Goal: Task Accomplishment & Management: Use online tool/utility

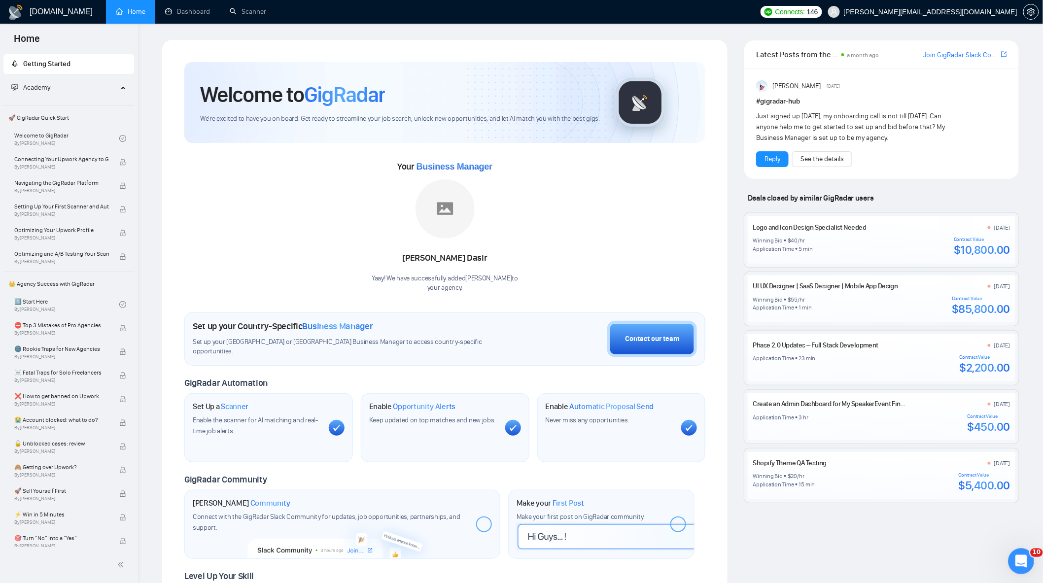
click at [1017, 550] on div "Открыть службу сообщений Intercom" at bounding box center [1020, 560] width 33 height 33
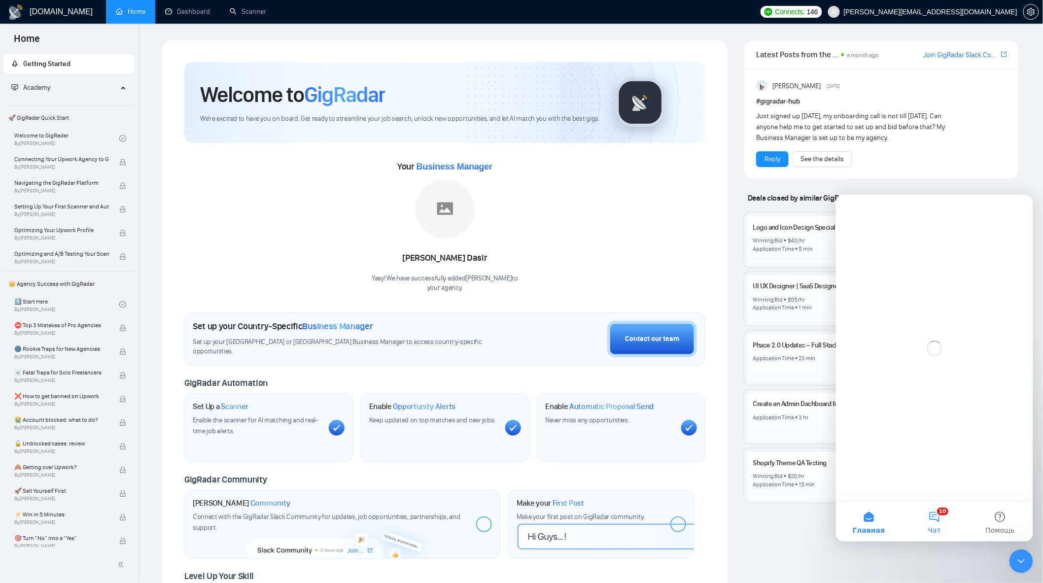
click at [941, 513] on button "10 Чат" at bounding box center [934, 521] width 66 height 39
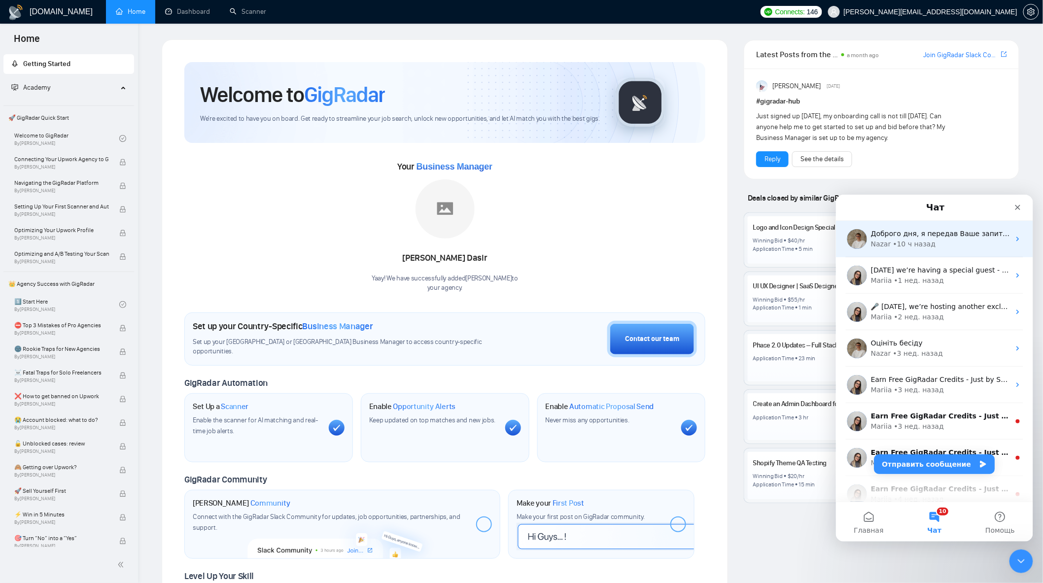
click at [951, 248] on div "Nazar • 10 ч назад" at bounding box center [940, 244] width 139 height 10
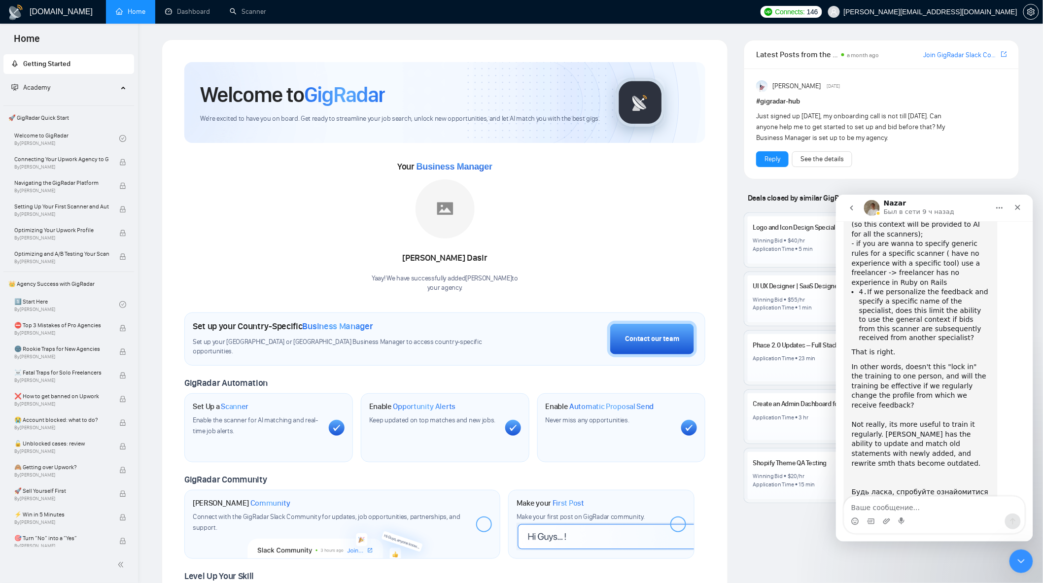
scroll to position [2364, 0]
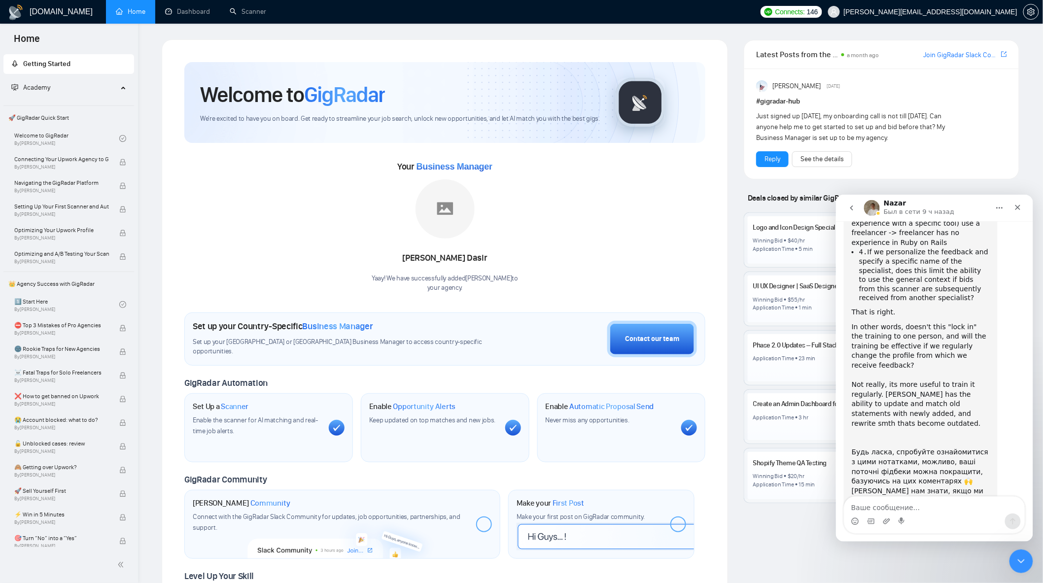
click at [943, 506] on textarea "Ваше сообщение..." at bounding box center [934, 505] width 180 height 17
click at [891, 507] on textarea "До" at bounding box center [934, 505] width 180 height 17
click at [913, 514] on div "Мессенджер Intercom" at bounding box center [934, 521] width 180 height 16
click at [904, 508] on textarea "Доброго дня!" at bounding box center [934, 505] width 180 height 17
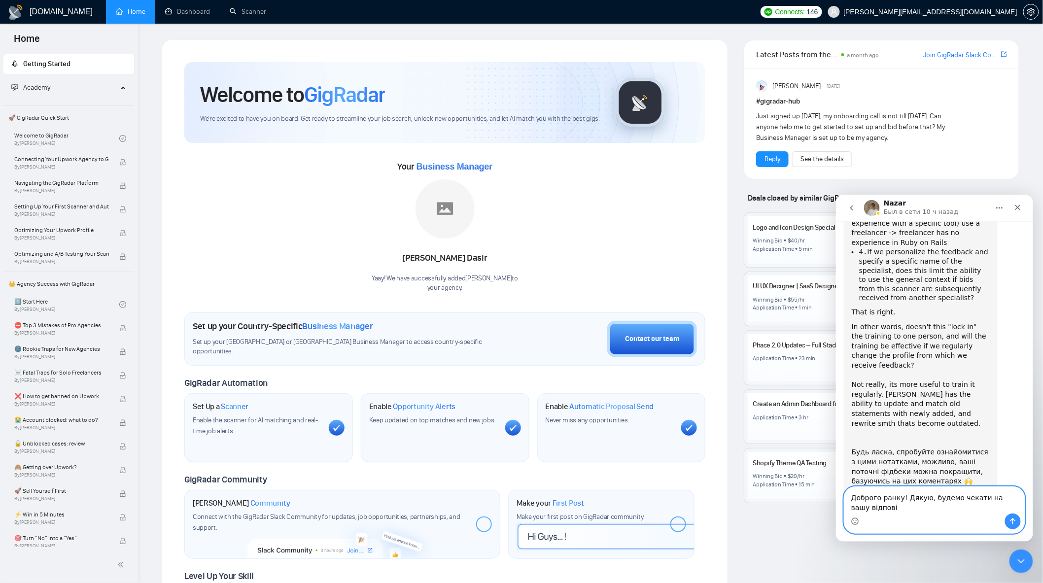
scroll to position [2373, 0]
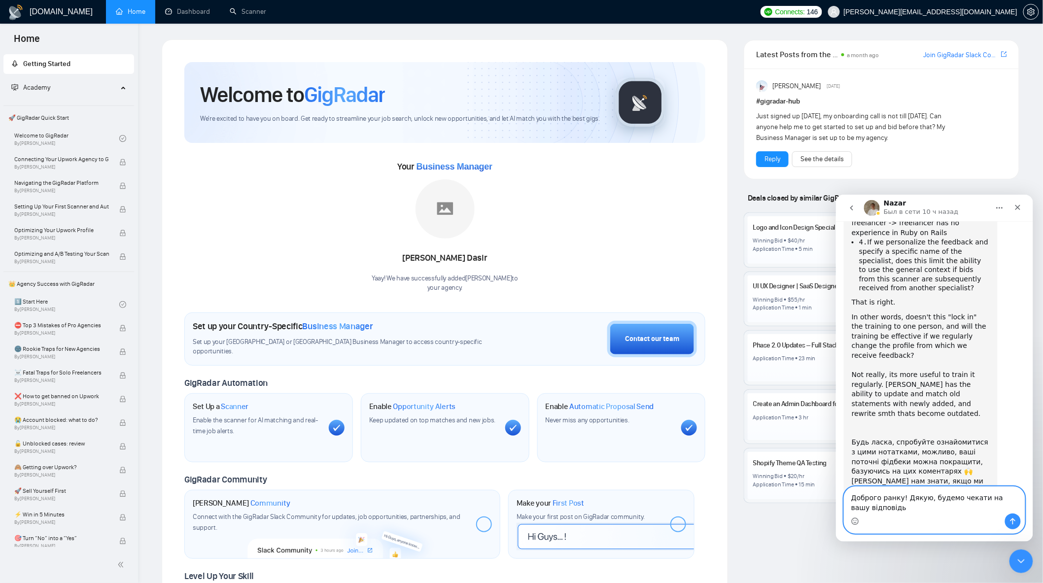
type textarea "Доброго ранку! Дякую, будемо чекати на вашу відповідь!"
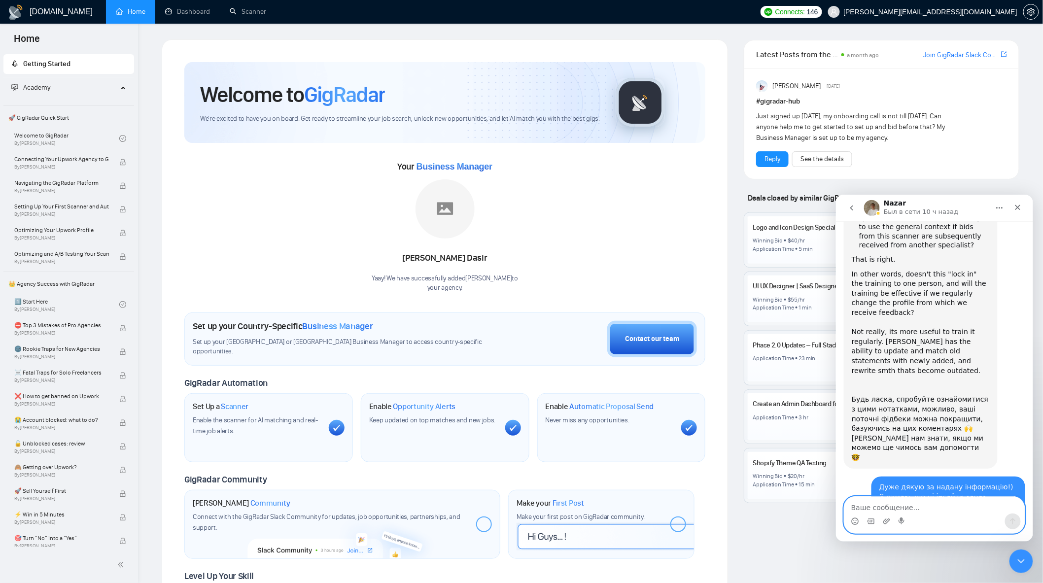
scroll to position [2415, 0]
click at [178, 16] on link "Dashboard" at bounding box center [187, 11] width 45 height 8
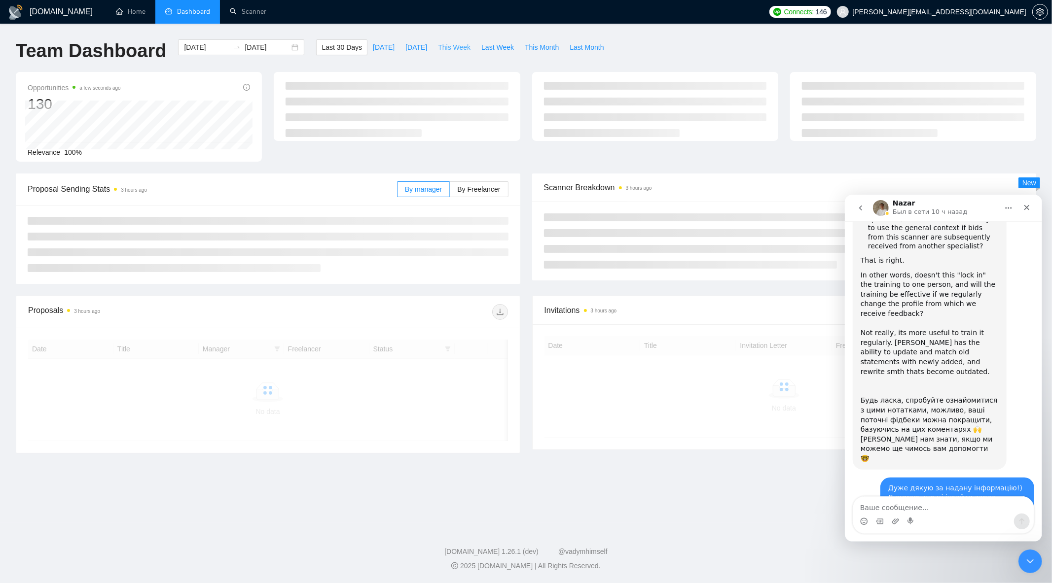
click at [451, 39] on button "This Week" at bounding box center [453, 47] width 43 height 16
type input "[DATE]"
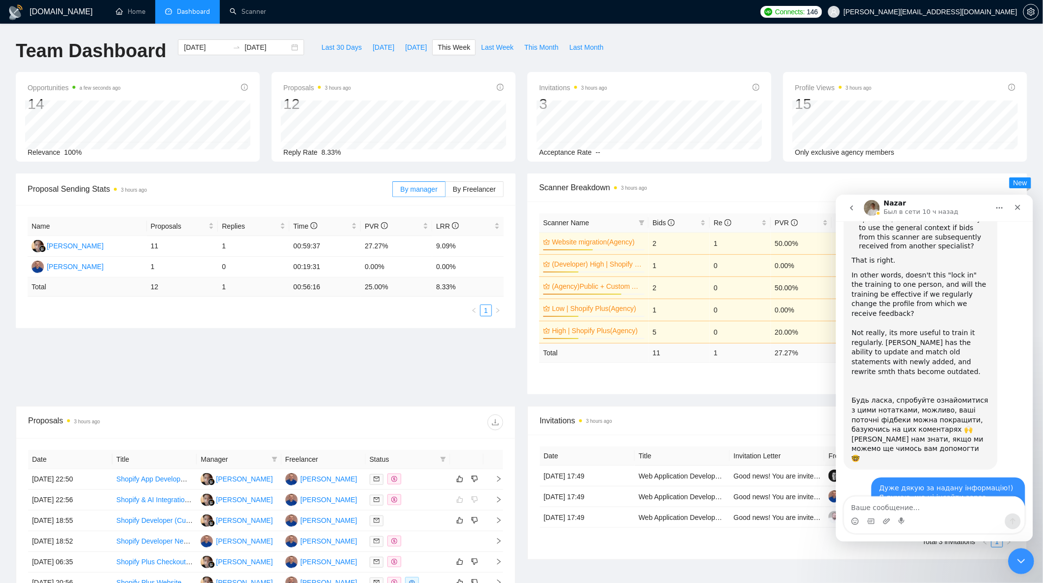
click at [1016, 563] on icon "Закрыть службу сообщений Intercom" at bounding box center [1020, 560] width 12 height 12
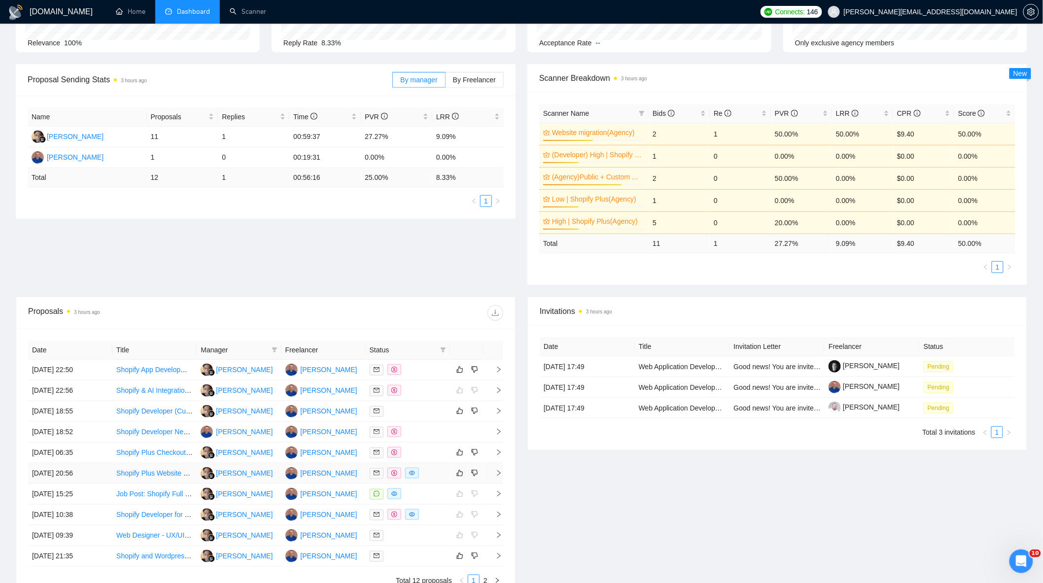
scroll to position [2415, 0]
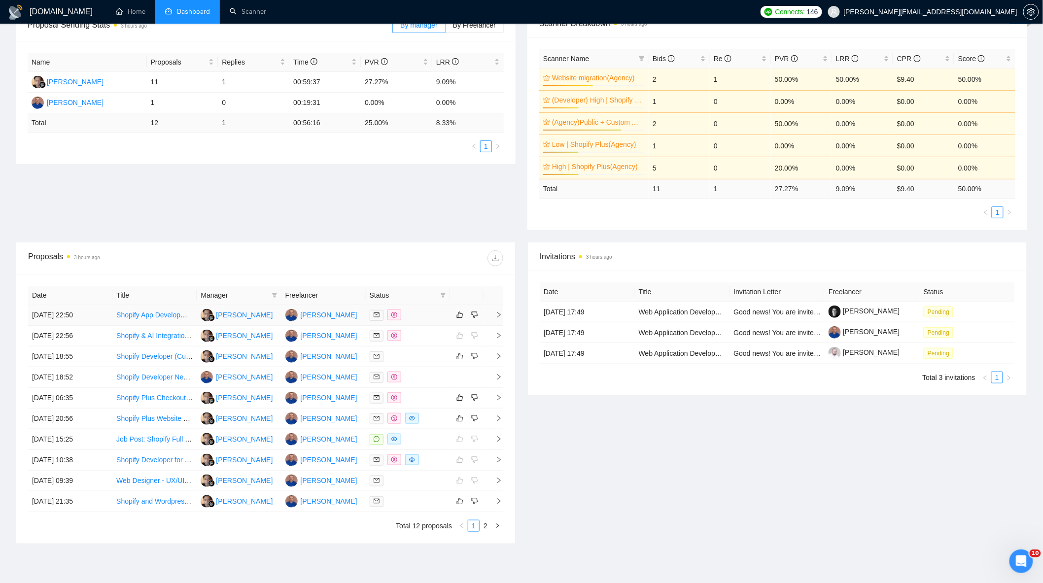
click at [426, 313] on div at bounding box center [408, 315] width 76 height 11
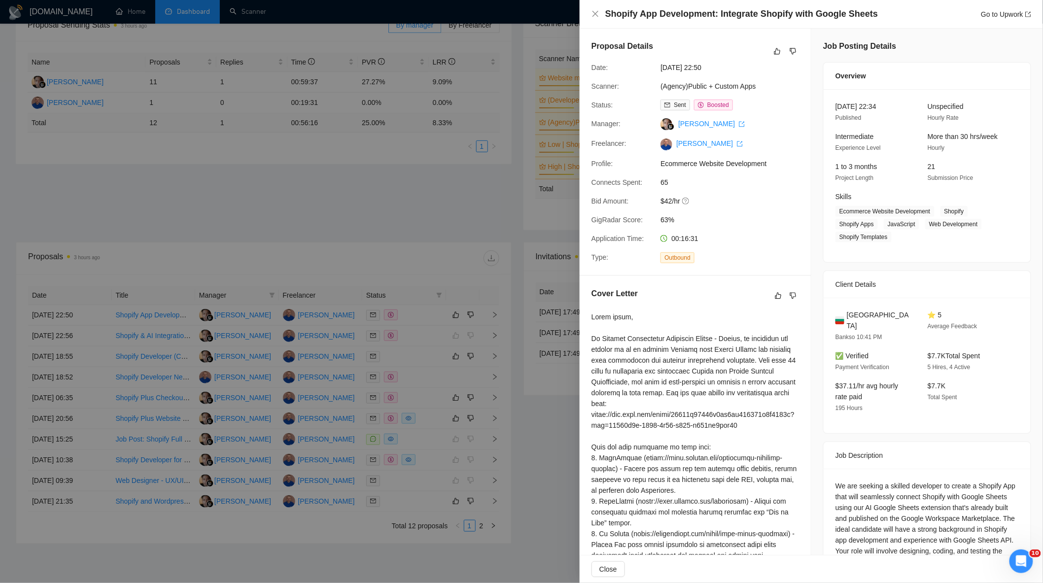
click at [537, 275] on div at bounding box center [521, 291] width 1043 height 583
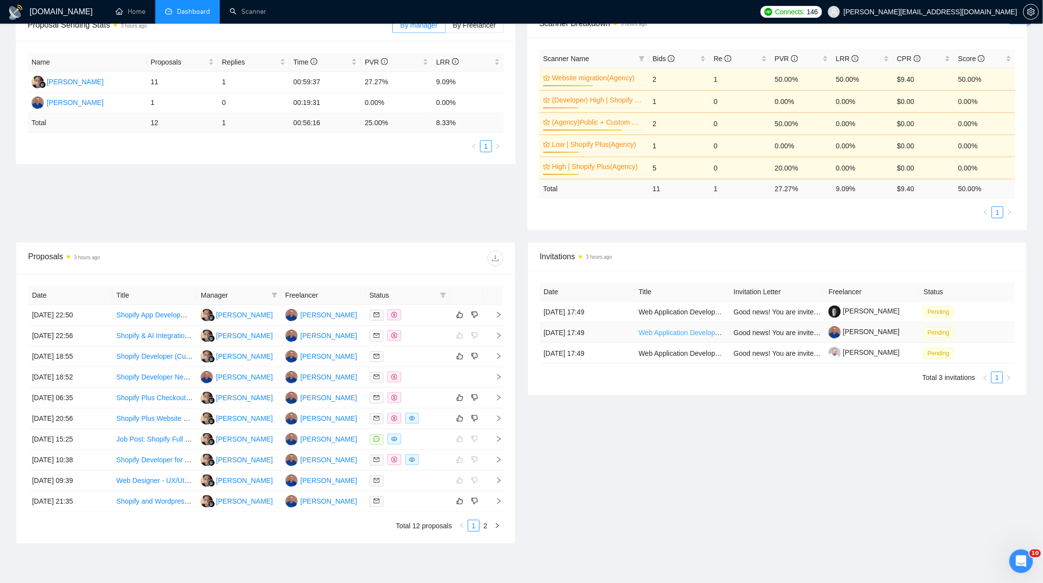
click at [695, 329] on link "Web Application Developer - Shopify platform" at bounding box center [708, 333] width 139 height 8
drag, startPoint x: 240, startPoint y: 13, endPoint x: 239, endPoint y: 18, distance: 5.5
click at [240, 13] on link "Scanner" at bounding box center [248, 11] width 36 height 8
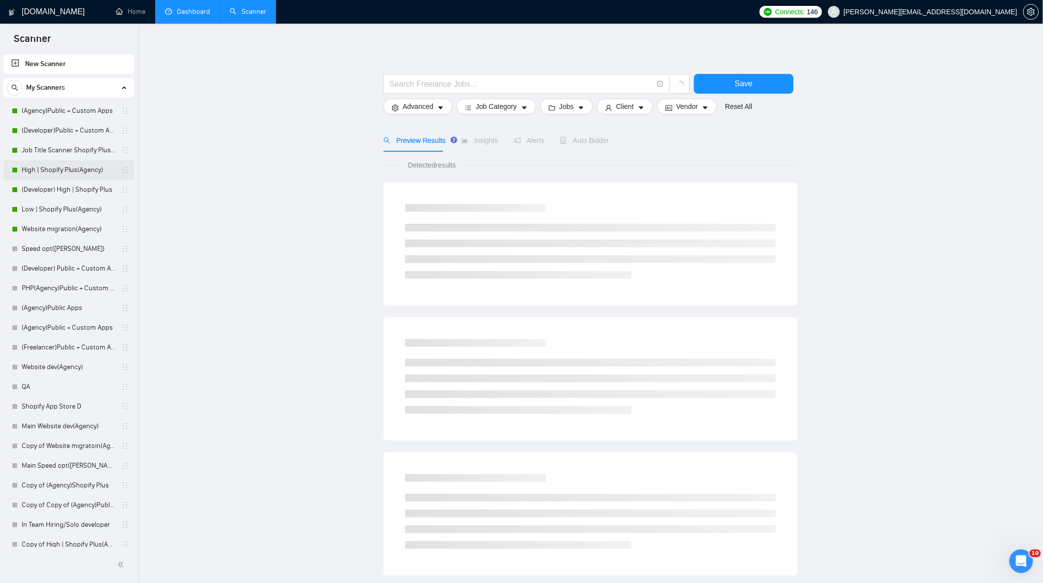
click at [67, 173] on link "High | Shopify Plus(Agency)" at bounding box center [69, 170] width 94 height 20
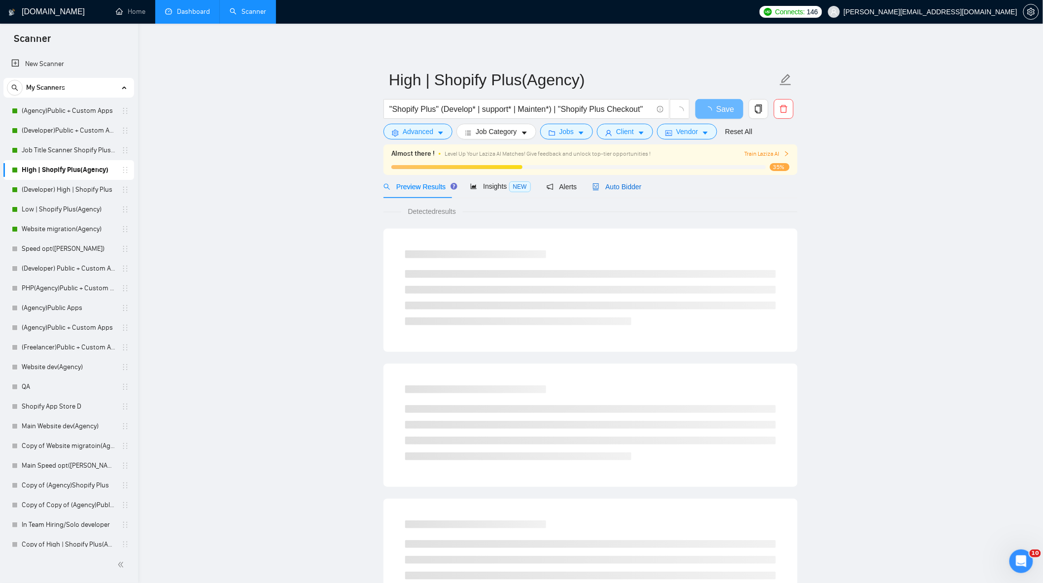
click at [630, 188] on span "Auto Bidder" at bounding box center [617, 187] width 49 height 8
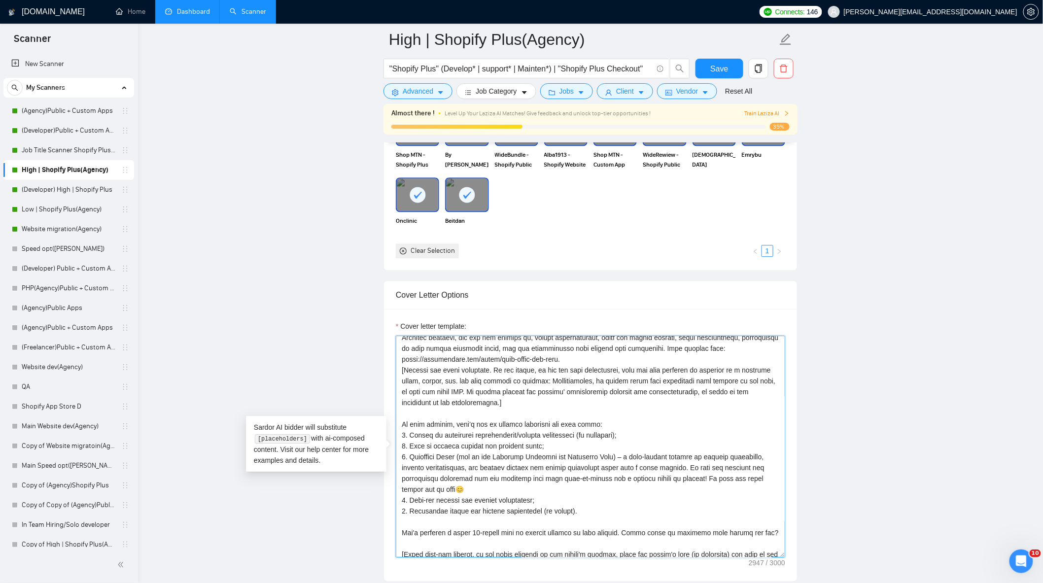
scroll to position [206, 0]
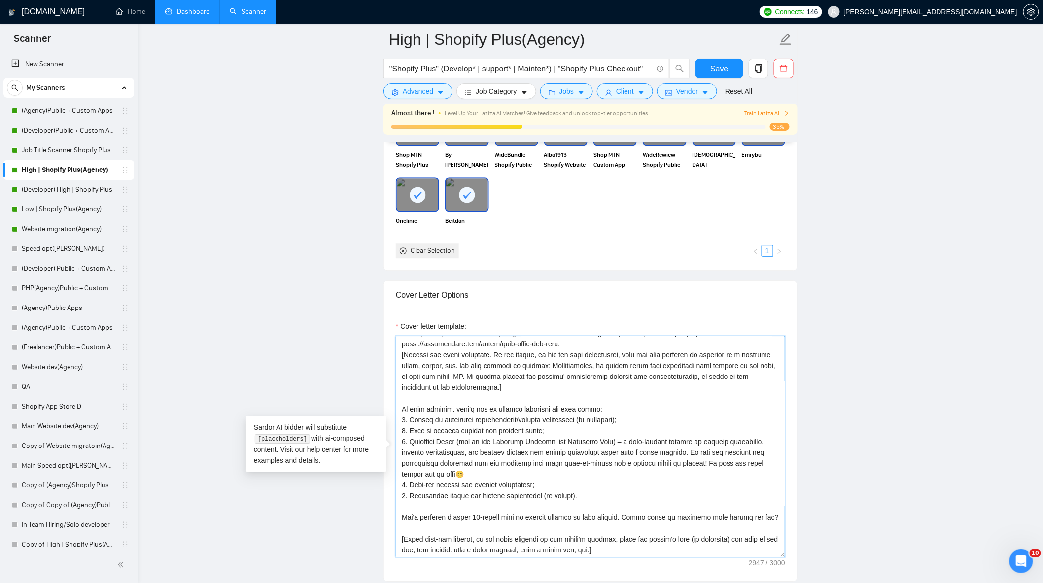
drag, startPoint x: 400, startPoint y: 351, endPoint x: 647, endPoint y: 555, distance: 320.6
click at [647, 555] on textarea "Cover letter template:" at bounding box center [591, 447] width 390 height 222
click at [501, 462] on textarea "Cover letter template:" at bounding box center [591, 447] width 390 height 222
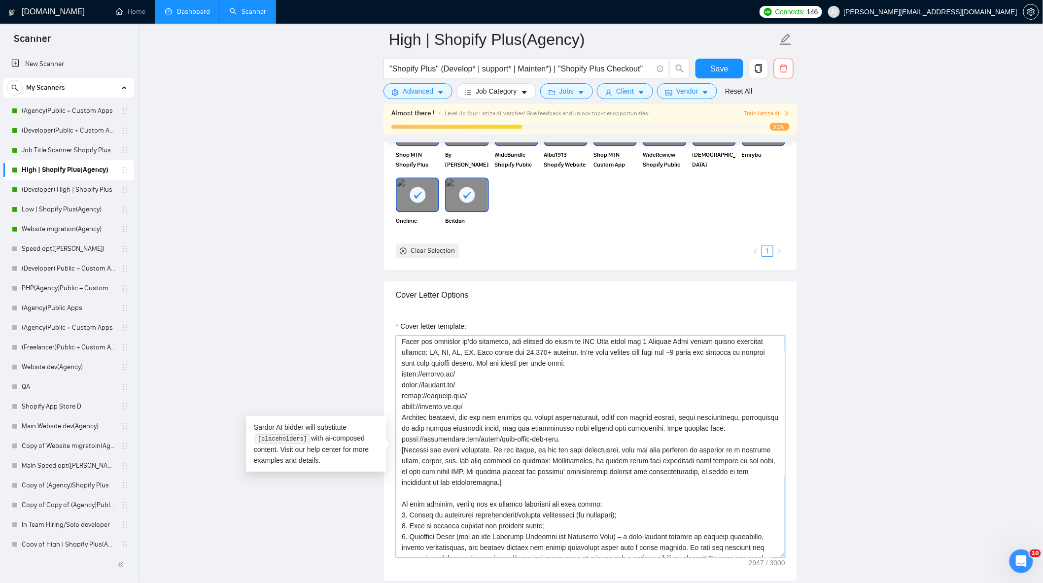
scroll to position [0, 0]
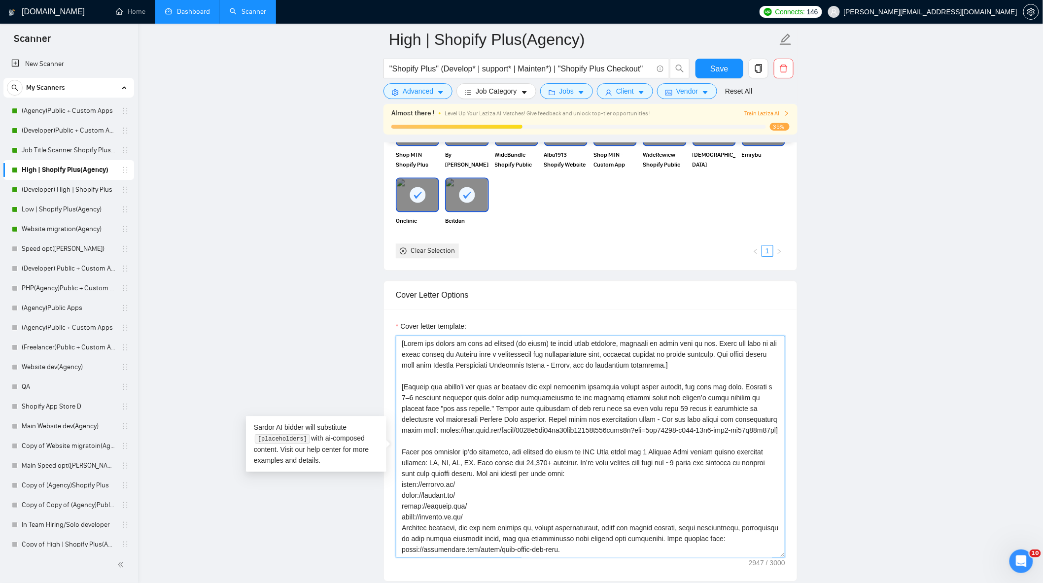
drag, startPoint x: 769, startPoint y: 438, endPoint x: 398, endPoint y: 354, distance: 380.2
click at [398, 354] on textarea "Cover letter template:" at bounding box center [591, 447] width 390 height 222
click at [410, 401] on textarea "Cover letter template:" at bounding box center [591, 447] width 390 height 222
click at [397, 390] on textarea "Cover letter template:" at bounding box center [591, 447] width 390 height 222
drag, startPoint x: 403, startPoint y: 395, endPoint x: 726, endPoint y: 444, distance: 326.3
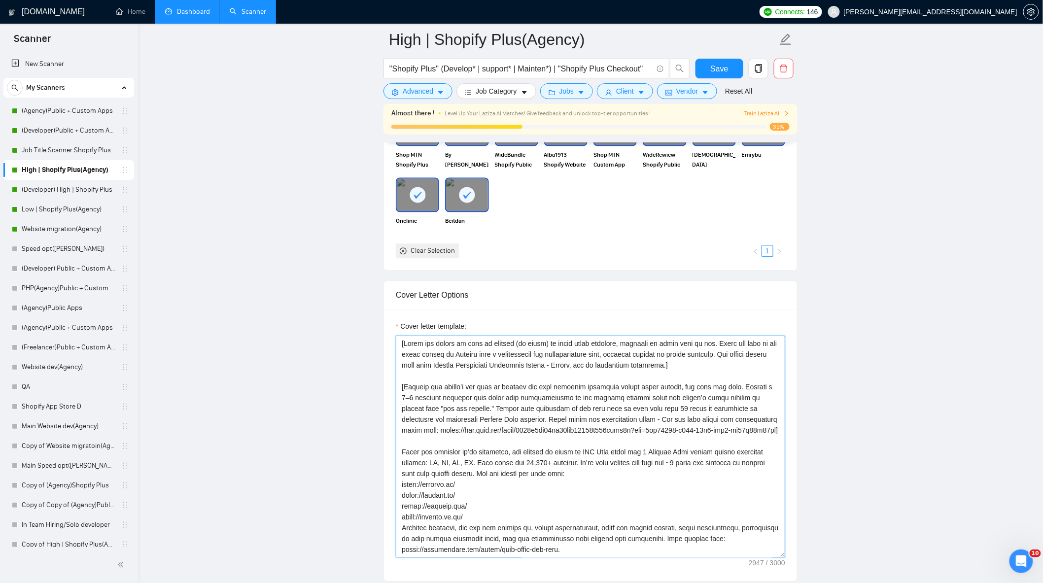
click at [726, 444] on textarea "Cover letter template:" at bounding box center [591, 447] width 390 height 222
click at [534, 452] on textarea "Cover letter template:" at bounding box center [591, 447] width 390 height 222
drag, startPoint x: 408, startPoint y: 351, endPoint x: 775, endPoint y: 436, distance: 376.6
click at [776, 435] on textarea "Cover letter template:" at bounding box center [591, 447] width 390 height 222
click at [554, 470] on textarea "Cover letter template:" at bounding box center [591, 447] width 390 height 222
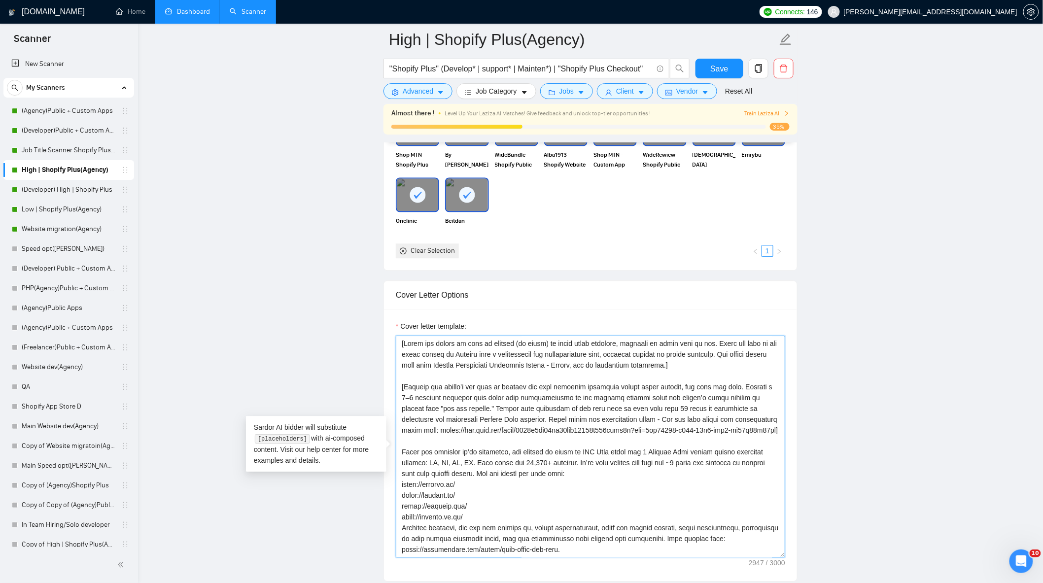
drag, startPoint x: 418, startPoint y: 437, endPoint x: 768, endPoint y: 440, distance: 349.6
click at [768, 440] on textarea "Cover letter template:" at bounding box center [591, 447] width 390 height 222
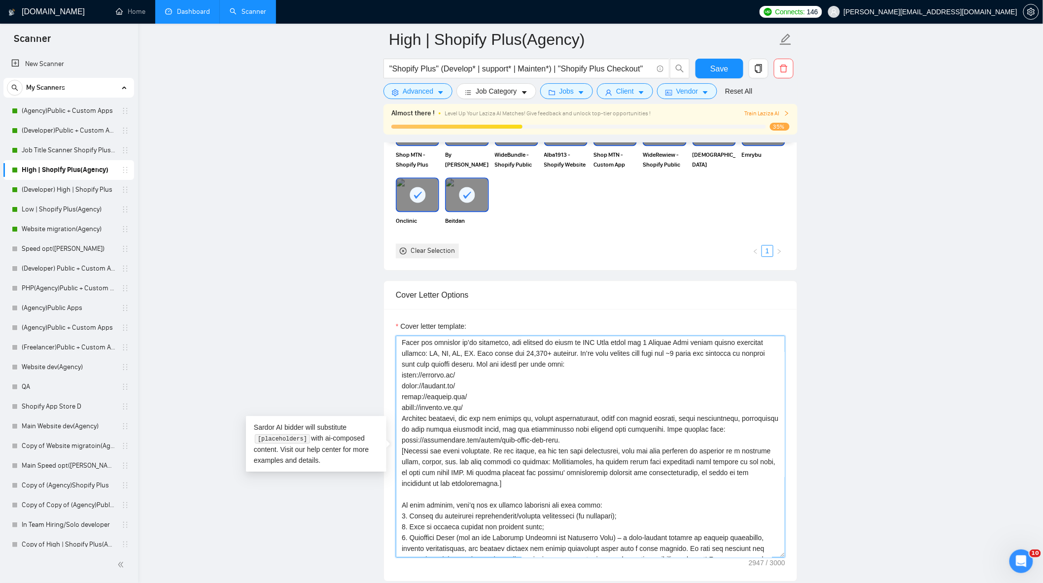
scroll to position [105, 0]
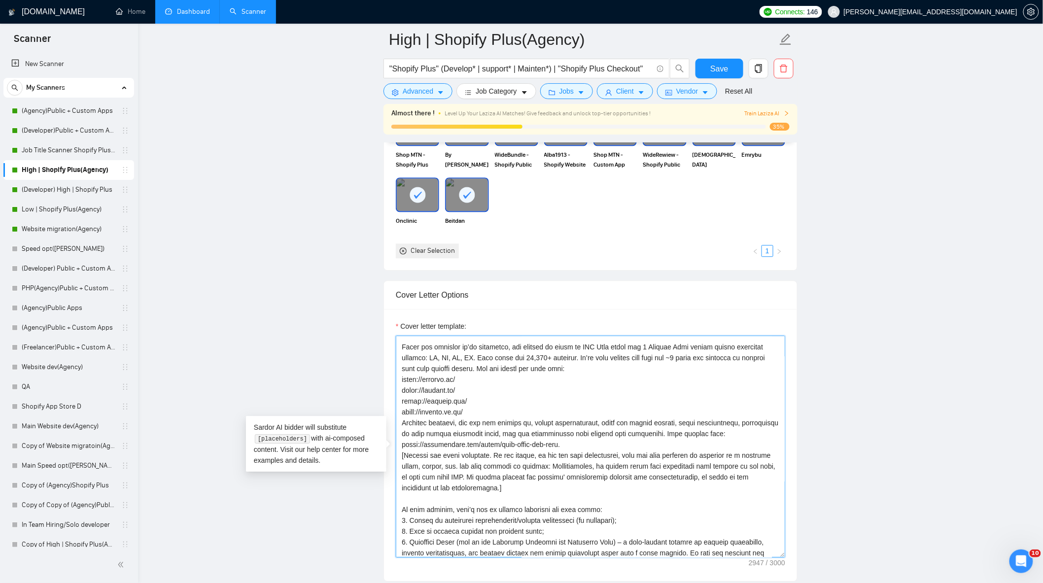
drag, startPoint x: 402, startPoint y: 349, endPoint x: 596, endPoint y: 450, distance: 218.6
click at [596, 450] on textarea "Cover letter template:" at bounding box center [591, 447] width 390 height 222
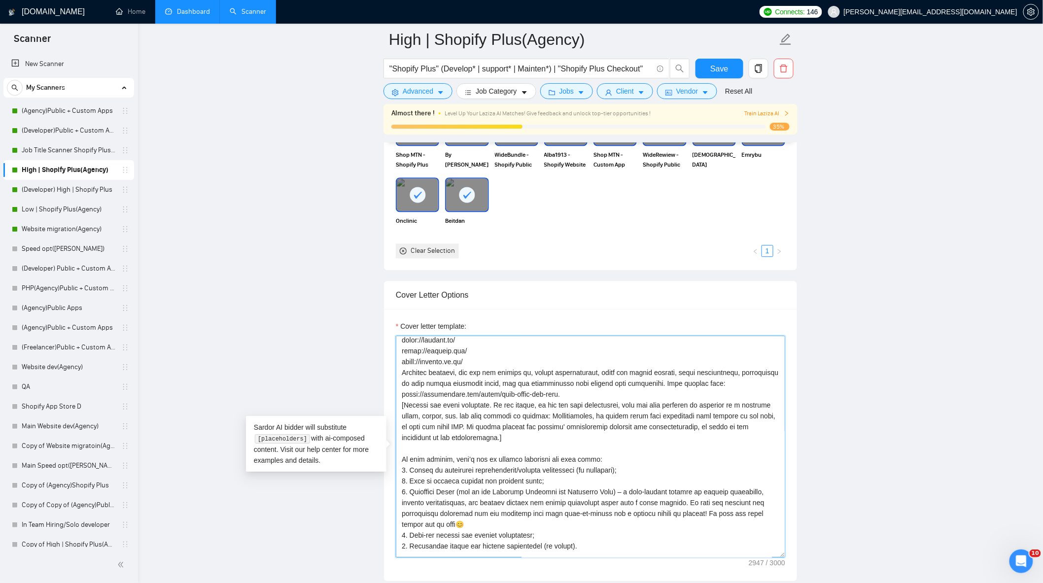
scroll to position [206, 0]
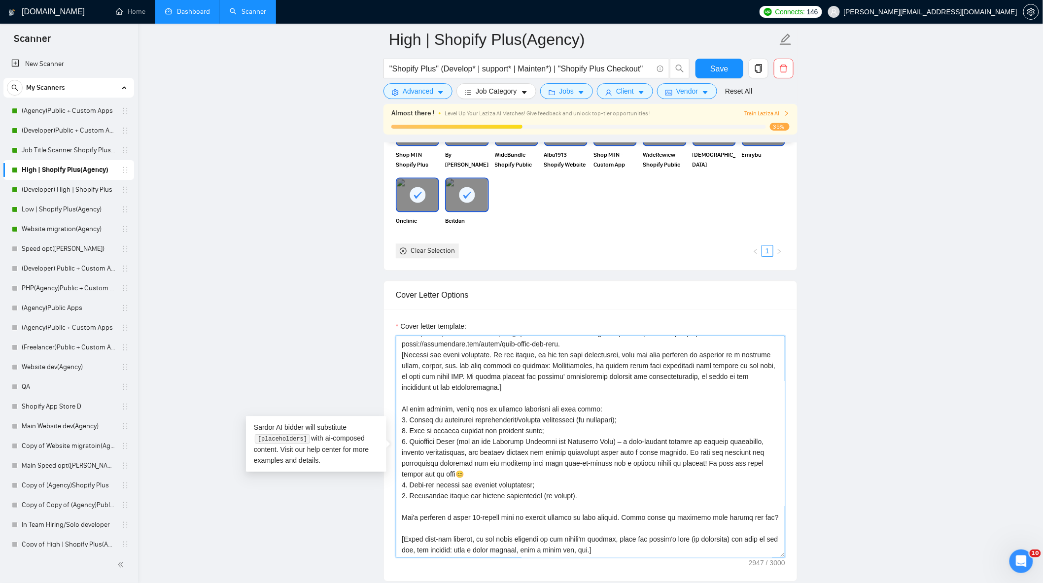
drag, startPoint x: 400, startPoint y: 415, endPoint x: 590, endPoint y: 499, distance: 207.5
click at [590, 499] on textarea "Cover letter template:" at bounding box center [591, 447] width 390 height 222
drag, startPoint x: 766, startPoint y: 524, endPoint x: 405, endPoint y: 418, distance: 376.2
click at [405, 418] on textarea "Cover letter template:" at bounding box center [591, 447] width 390 height 222
drag, startPoint x: 403, startPoint y: 417, endPoint x: 765, endPoint y: 525, distance: 378.2
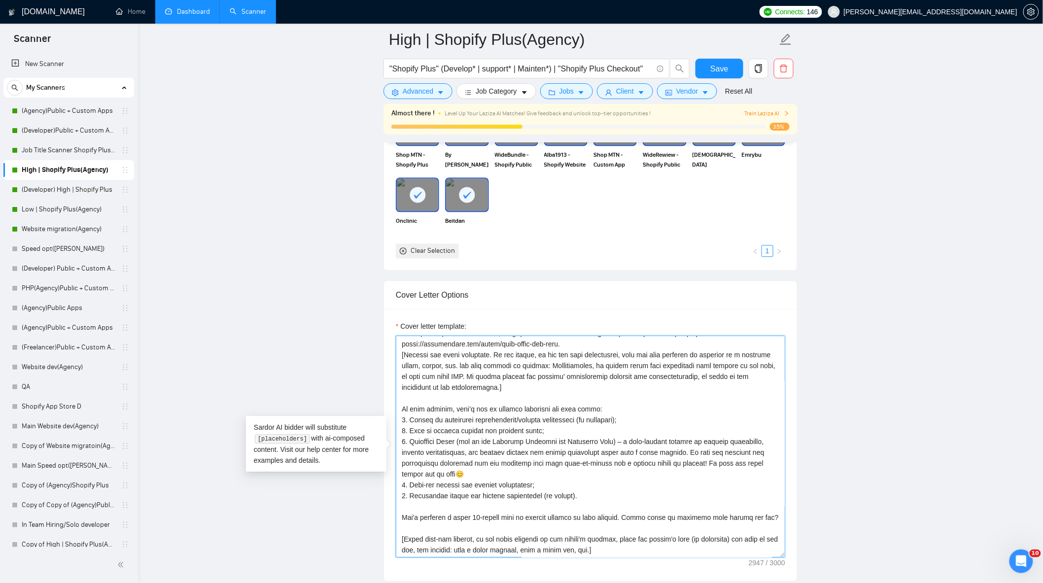
click at [765, 525] on textarea "Cover letter template:" at bounding box center [591, 447] width 390 height 222
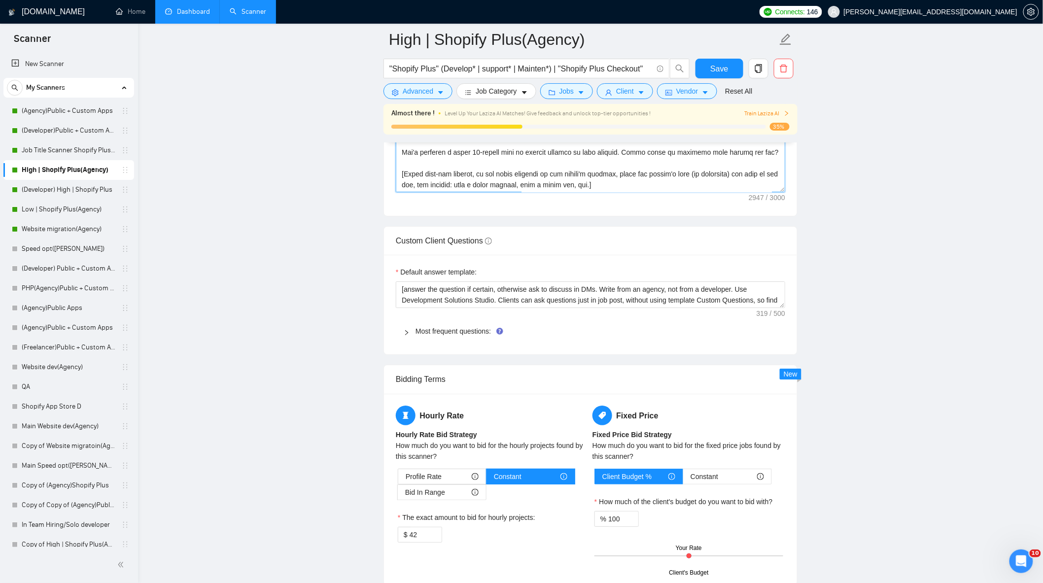
scroll to position [1205, 0]
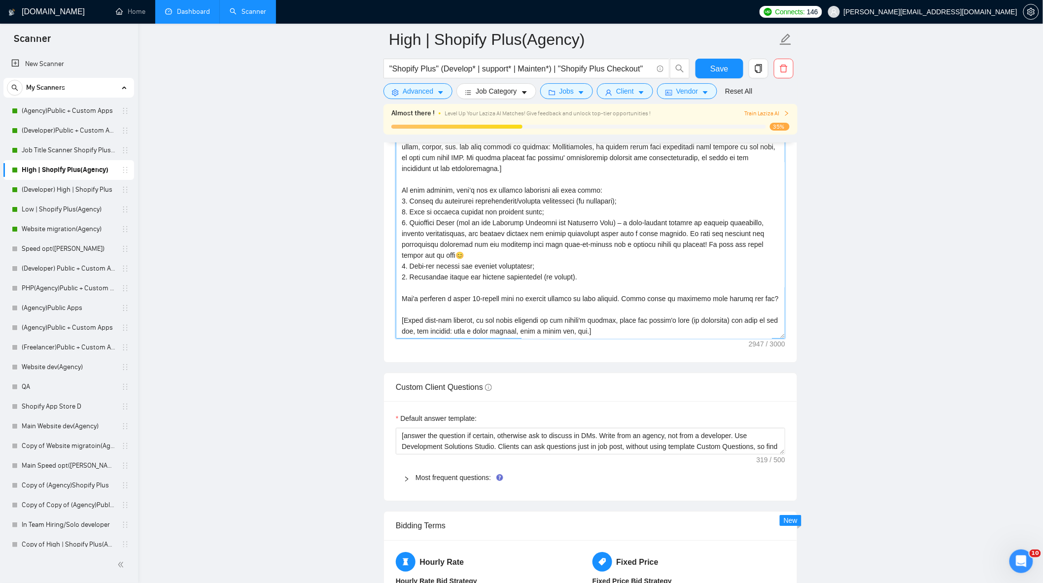
drag, startPoint x: 614, startPoint y: 335, endPoint x: 397, endPoint y: 320, distance: 218.0
click at [397, 320] on textarea "Cover letter template:" at bounding box center [591, 228] width 390 height 222
